Goal: Check status: Check status

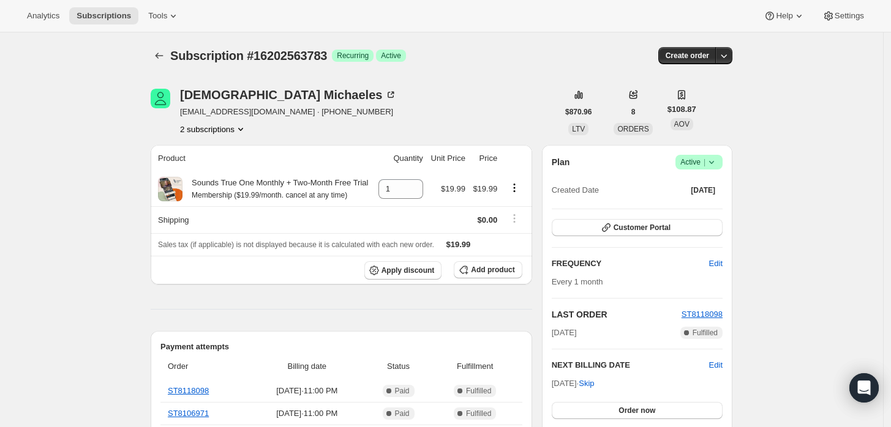
click at [241, 125] on icon "Product actions" at bounding box center [240, 129] width 12 height 12
click at [237, 174] on span "20196262087" at bounding box center [217, 172] width 85 height 12
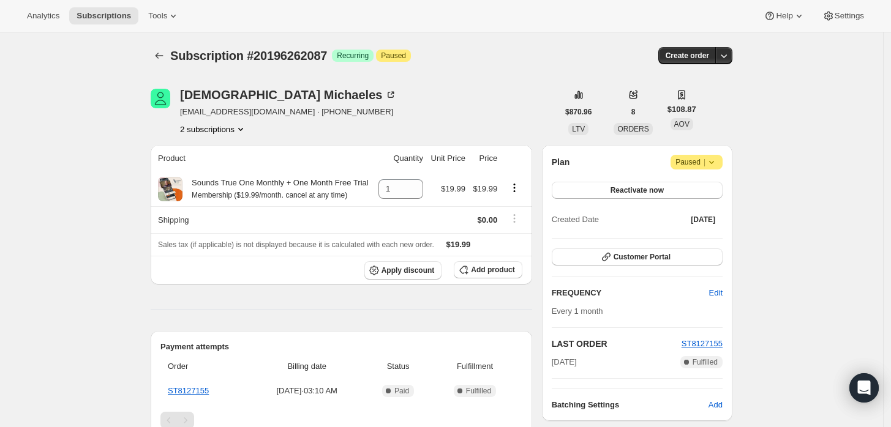
click at [233, 129] on button "2 subscriptions" at bounding box center [213, 129] width 67 height 12
click at [239, 153] on span "16202563783" at bounding box center [217, 152] width 85 height 12
